Goal: Information Seeking & Learning: Learn about a topic

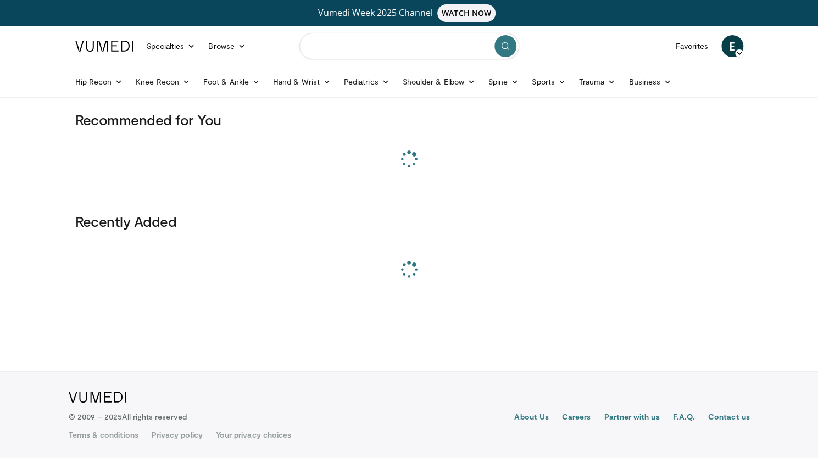
click at [374, 40] on input "Search topics, interventions" at bounding box center [409, 46] width 220 height 26
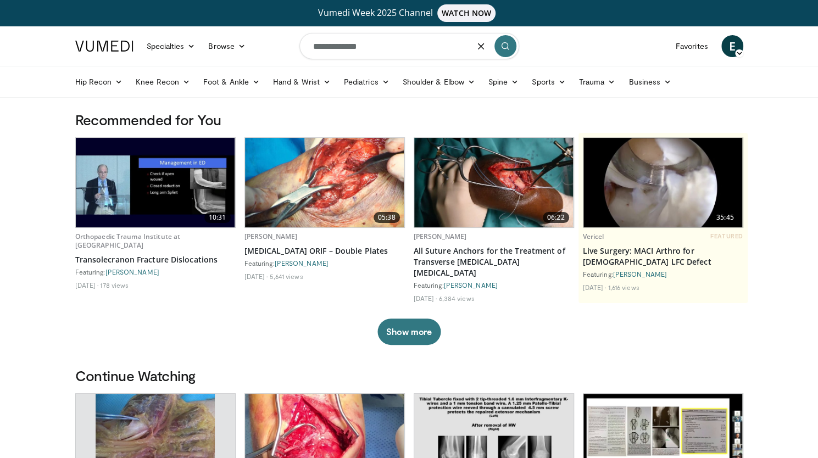
type input "**********"
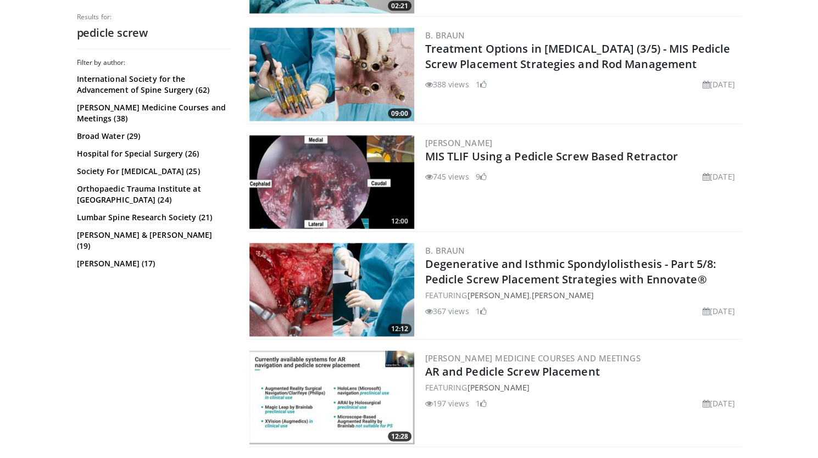
scroll to position [1346, 0]
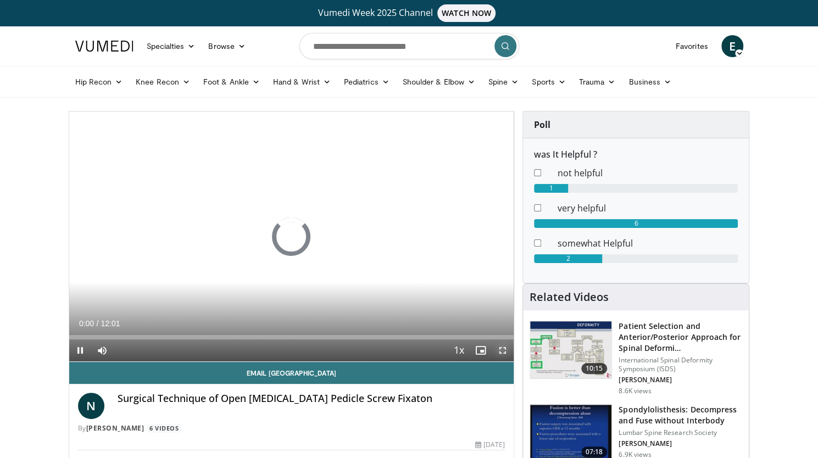
click at [501, 351] on span "Video Player" at bounding box center [502, 350] width 22 height 22
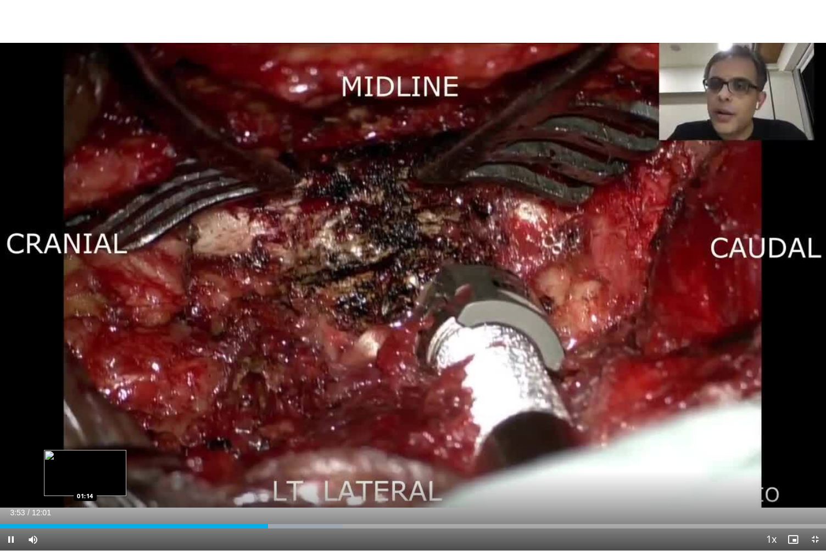
click at [83, 457] on div "Loaded : 41.48% 03:54 01:14" at bounding box center [413, 526] width 826 height 4
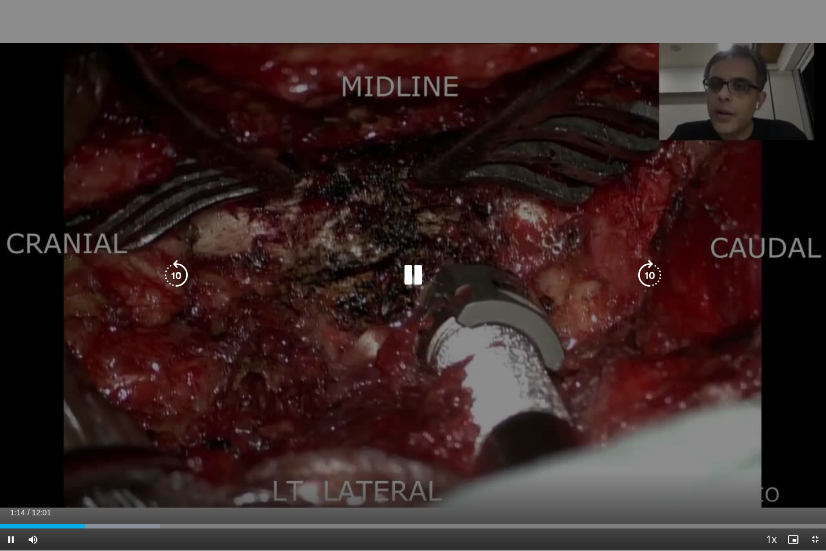
click at [388, 341] on div "10 seconds Tap to unmute" at bounding box center [413, 275] width 826 height 550
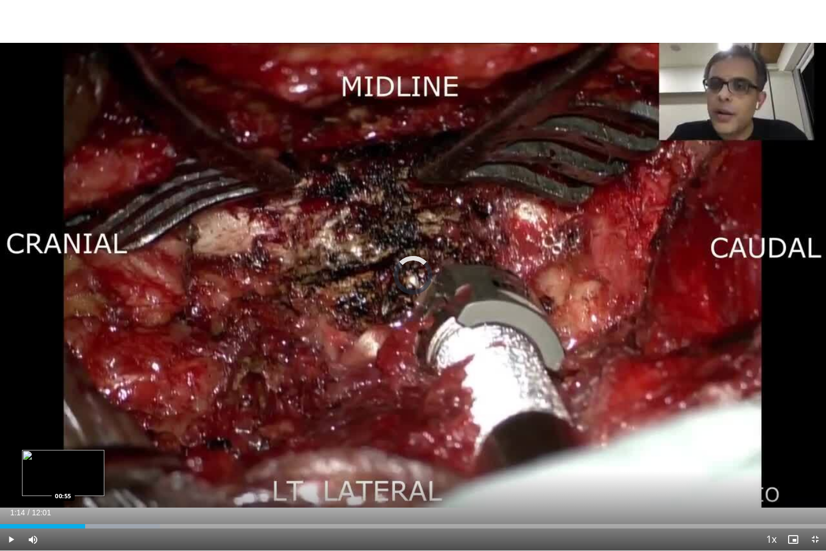
click at [63, 457] on div "Loaded : 19.35% 01:14 00:55" at bounding box center [413, 523] width 826 height 10
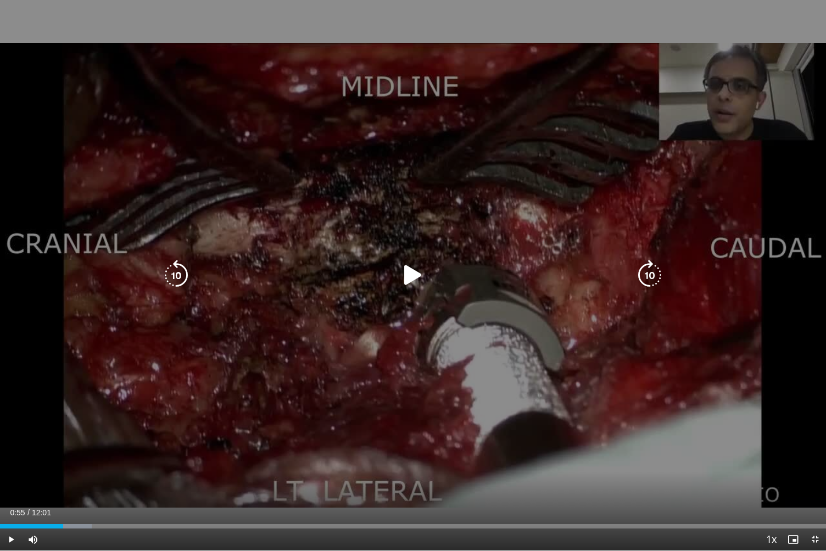
click at [378, 304] on div "10 seconds Tap to unmute" at bounding box center [413, 275] width 826 height 550
click at [430, 292] on div "10 seconds Tap to unmute" at bounding box center [413, 275] width 826 height 550
click at [402, 282] on icon "Video Player" at bounding box center [413, 275] width 31 height 31
click at [382, 292] on div "10 seconds Tap to unmute" at bounding box center [413, 275] width 826 height 550
click at [419, 260] on icon "Video Player" at bounding box center [413, 275] width 31 height 31
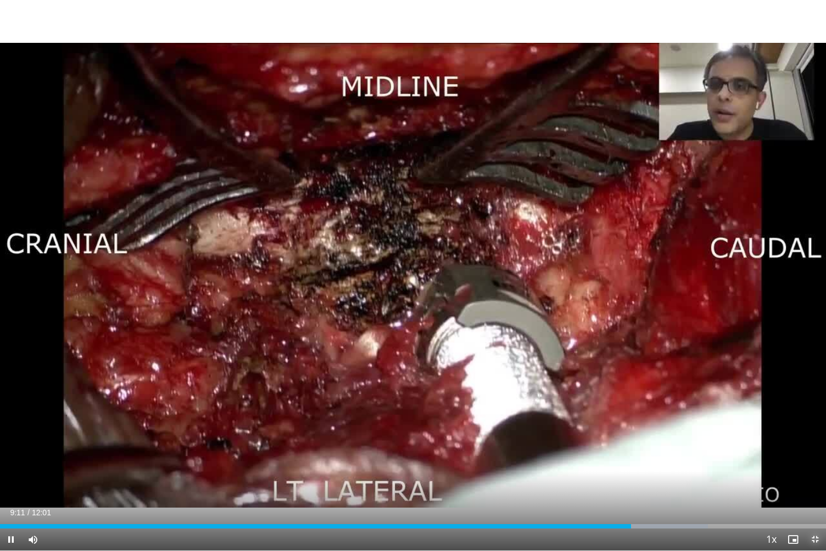
click at [817, 457] on span "Video Player" at bounding box center [815, 539] width 22 height 22
